Goal: Information Seeking & Learning: Learn about a topic

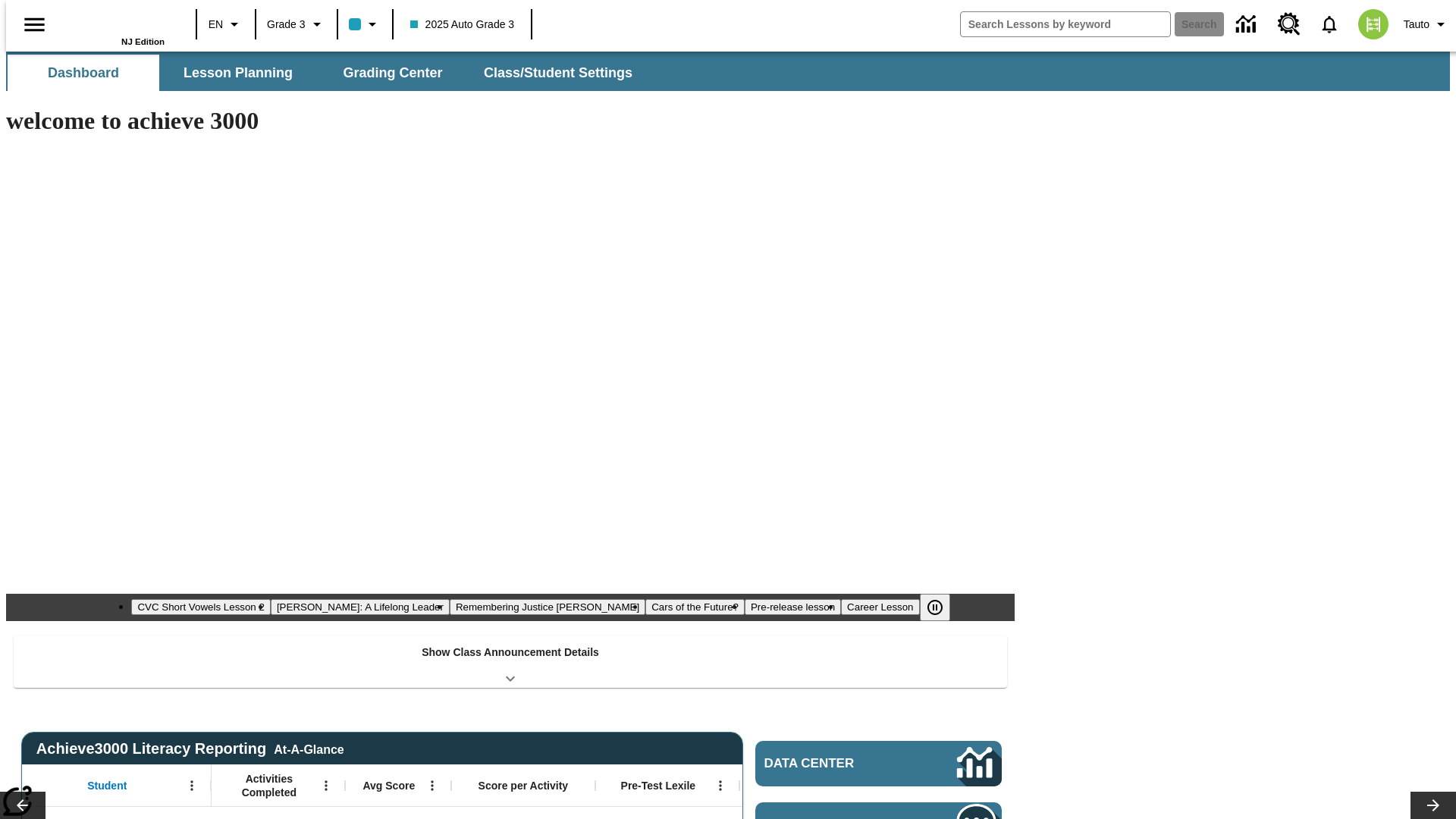
type input "-1"
click at [232, 73] on span "Lesson Planning" at bounding box center [238, 73] width 109 height 17
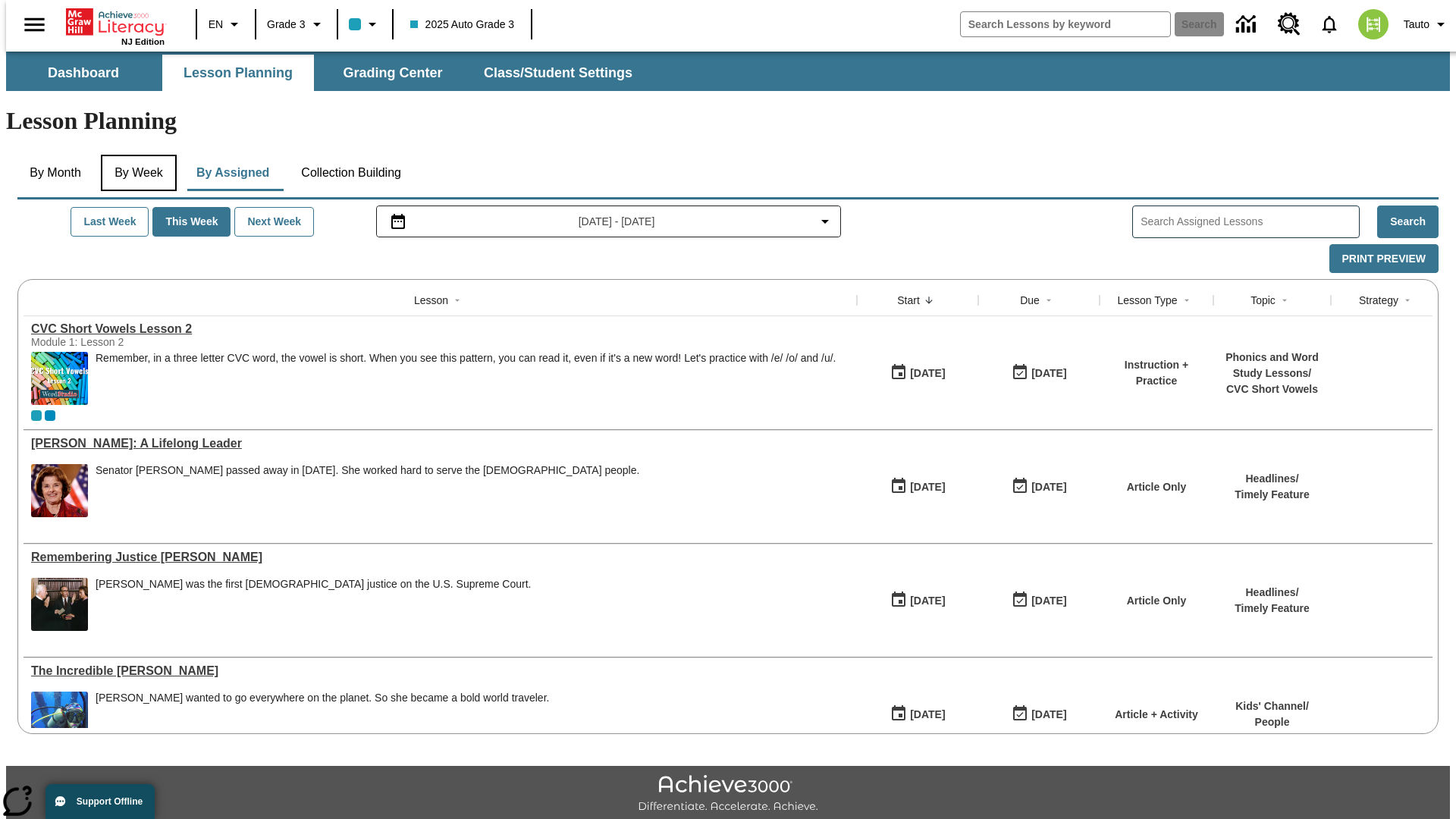
click at [136, 155] on button "By Week" at bounding box center [138, 173] width 76 height 36
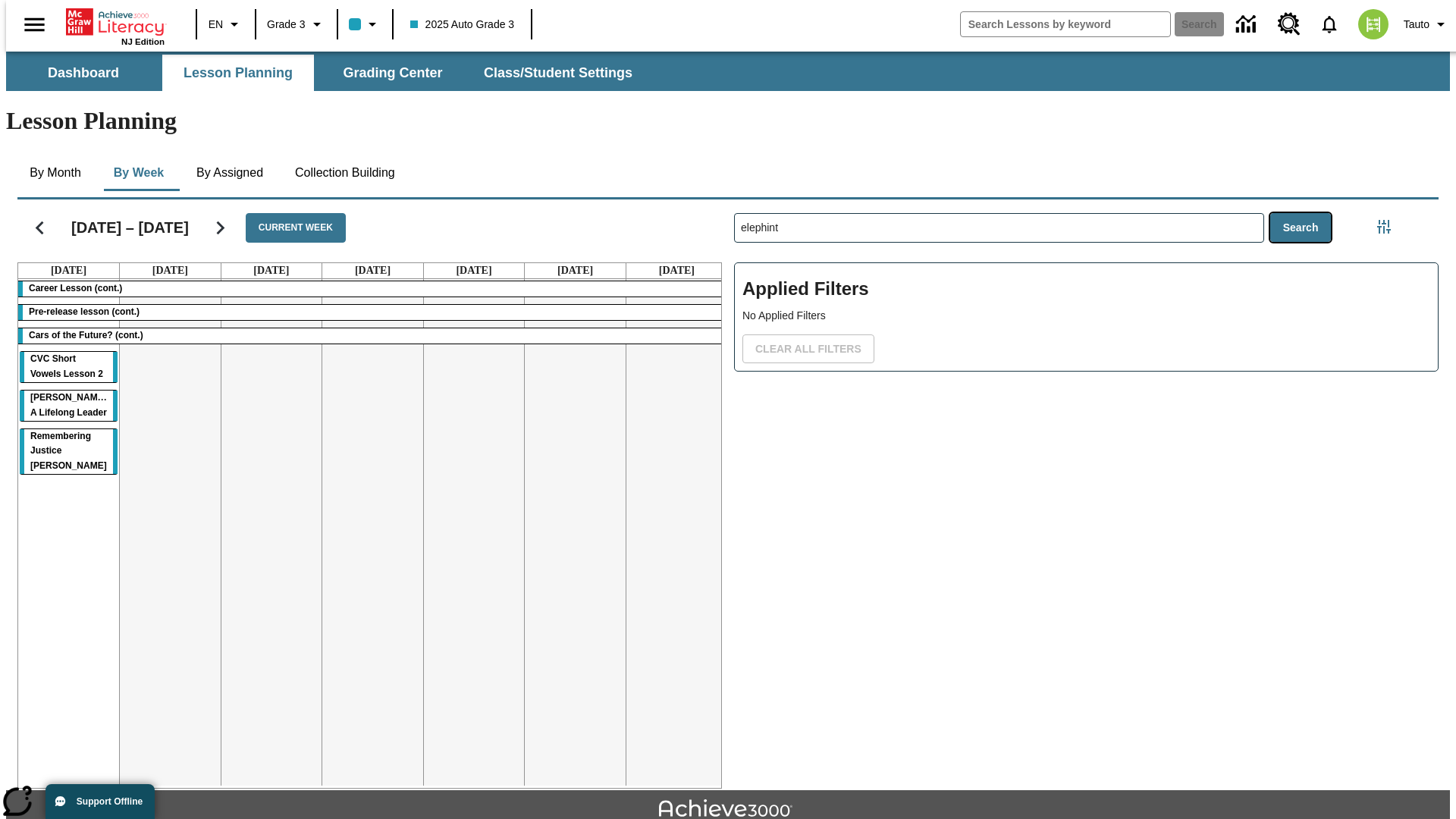
click at [1305, 213] on button "Search" at bounding box center [1302, 227] width 62 height 29
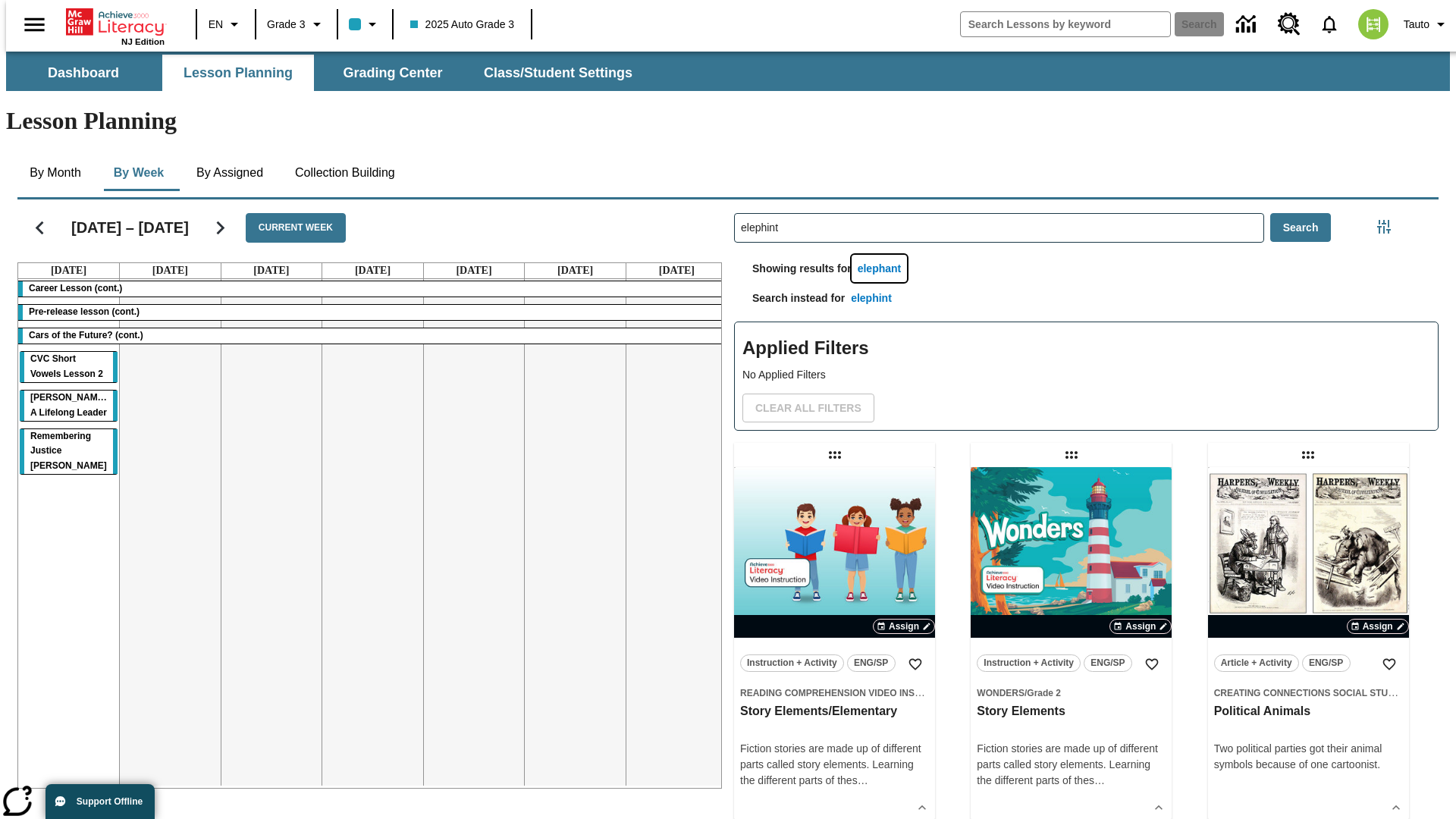
click at [882, 255] on button "elephant" at bounding box center [879, 268] width 56 height 28
type input "elephant"
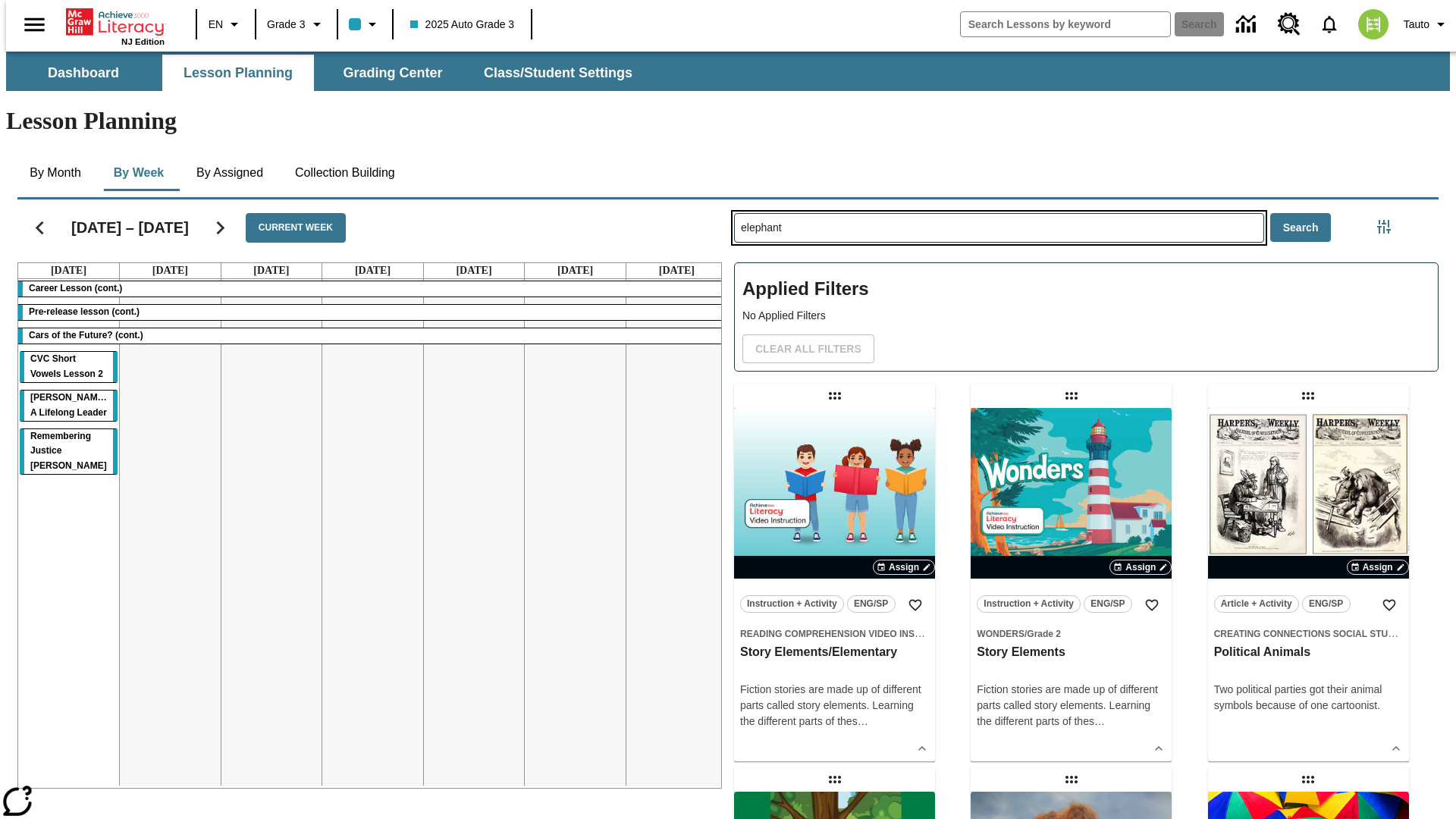
type input "elephint"
